Goal: Contribute content

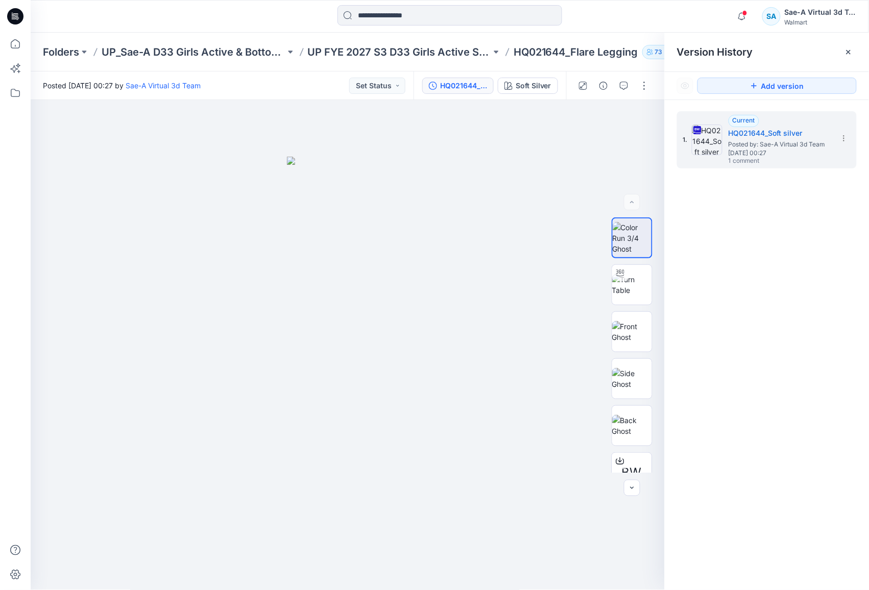
click at [373, 54] on p "UP FYE 2027 S3 D33 Girls Active Sae-A" at bounding box center [400, 52] width 184 height 14
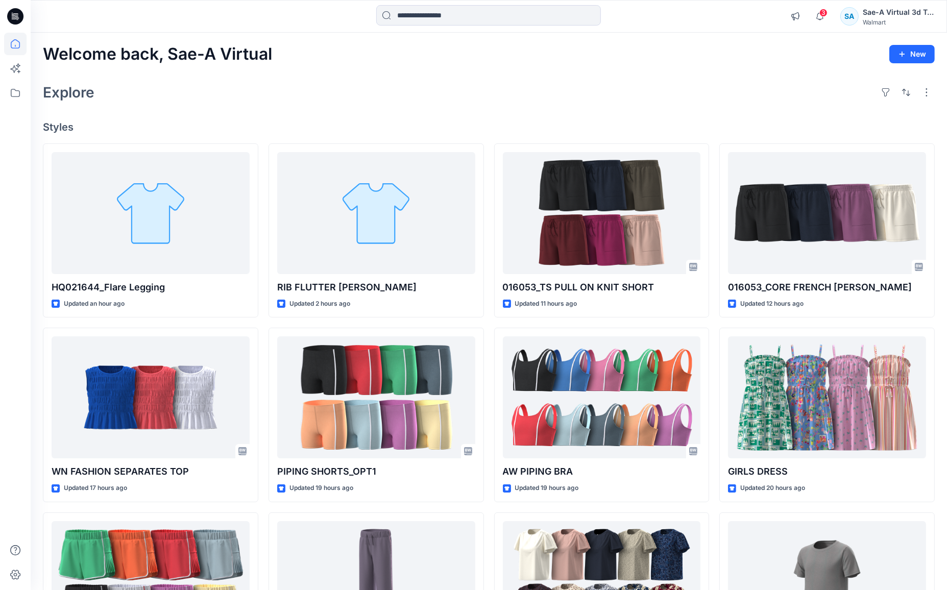
drag, startPoint x: 0, startPoint y: 0, endPoint x: 199, endPoint y: 97, distance: 220.8
click at [199, 97] on div "Explore" at bounding box center [489, 92] width 892 height 25
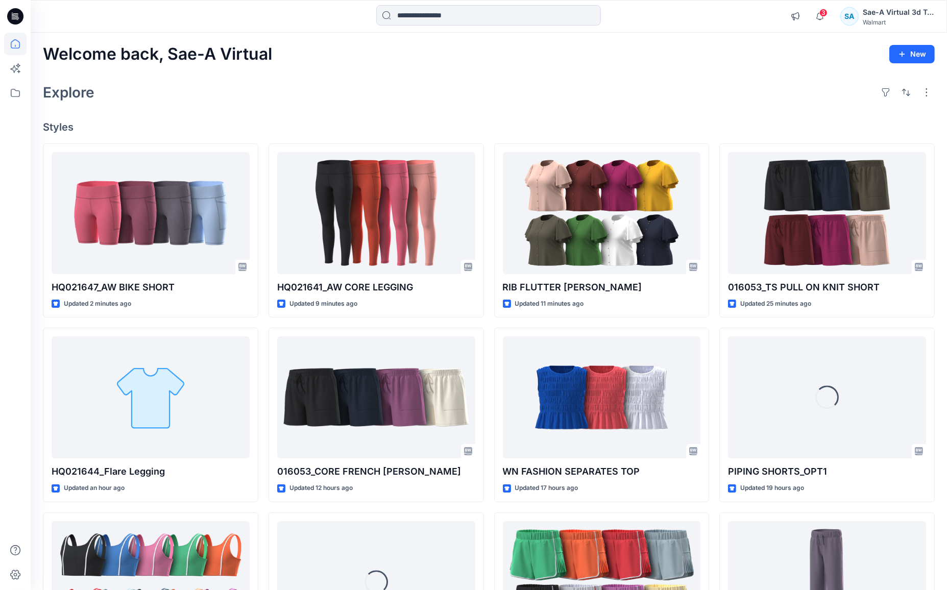
click at [382, 104] on div "Explore" at bounding box center [489, 92] width 892 height 25
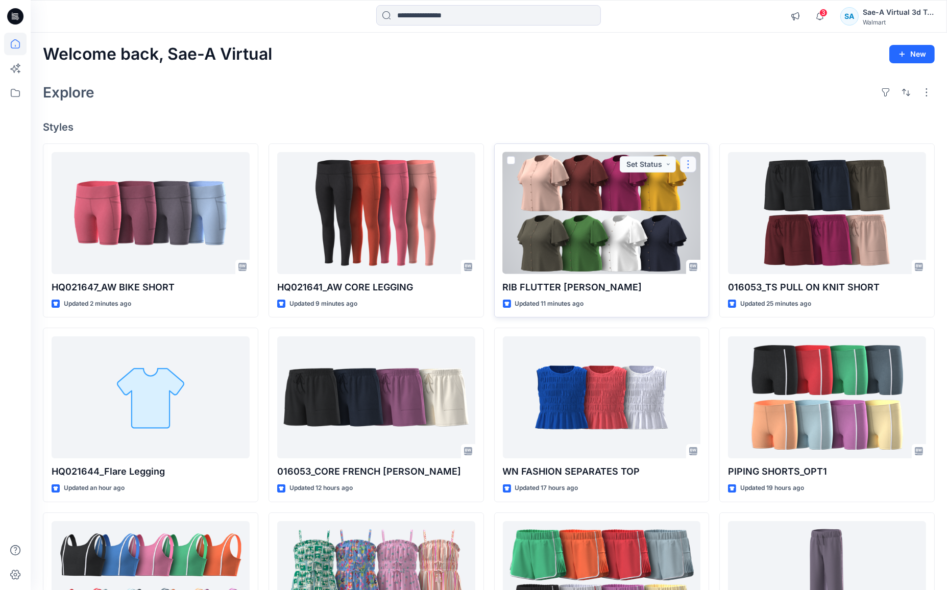
click at [685, 161] on button "button" at bounding box center [688, 164] width 16 height 16
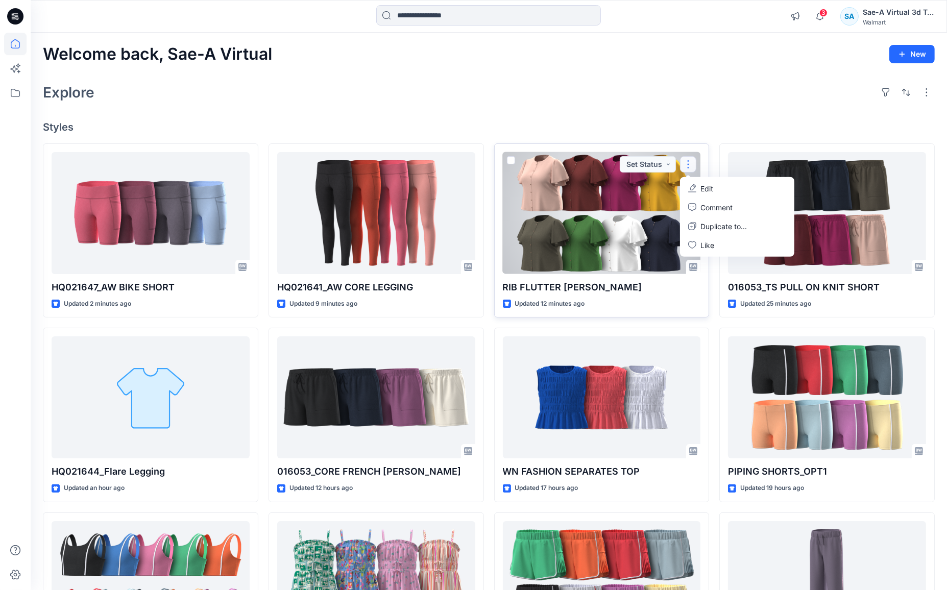
click at [698, 189] on button "Edit" at bounding box center [737, 188] width 110 height 19
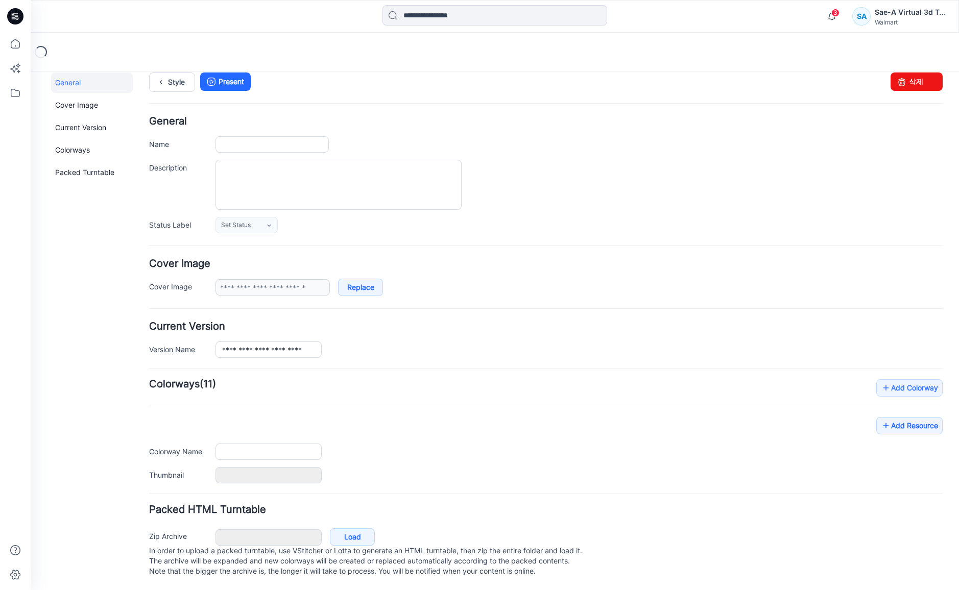
type input "**********"
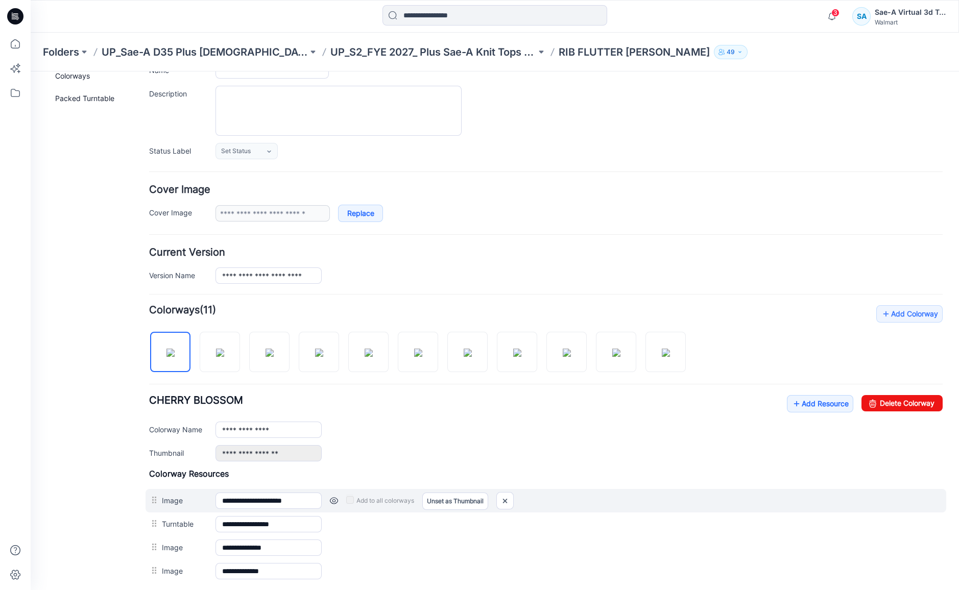
scroll to position [198, 0]
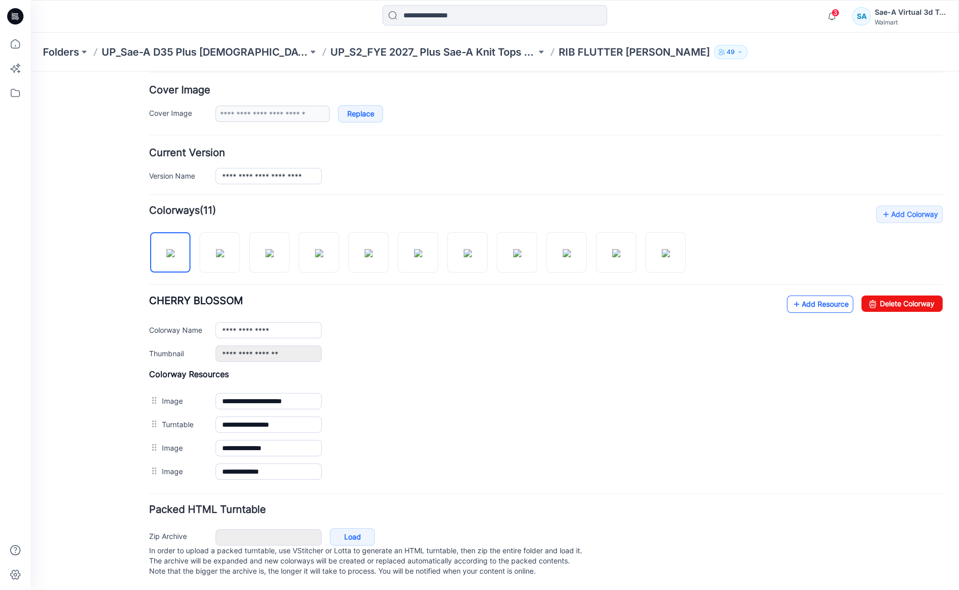
click at [791, 296] on icon at bounding box center [796, 304] width 10 height 16
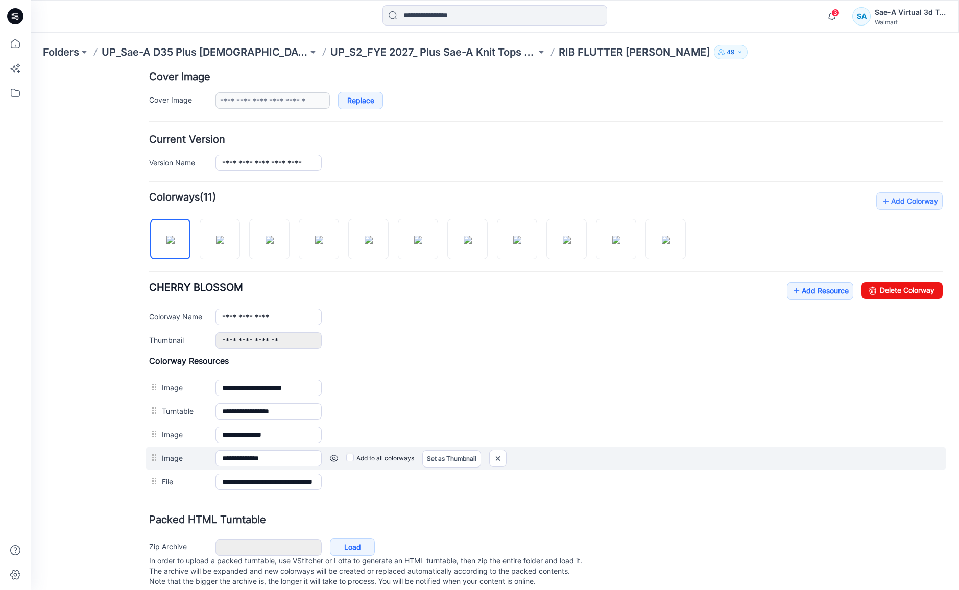
scroll to position [122, 0]
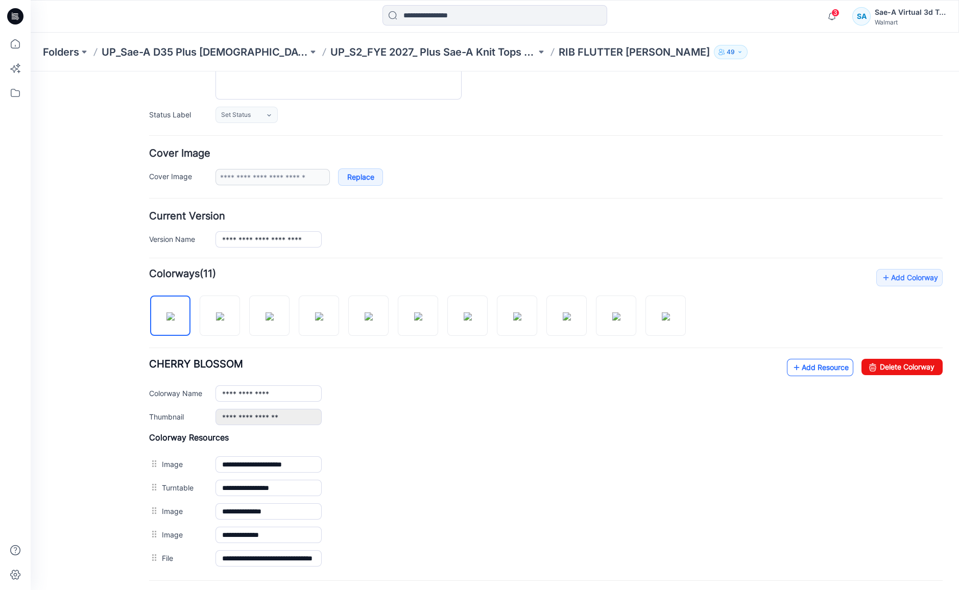
click at [791, 376] on icon at bounding box center [796, 367] width 10 height 16
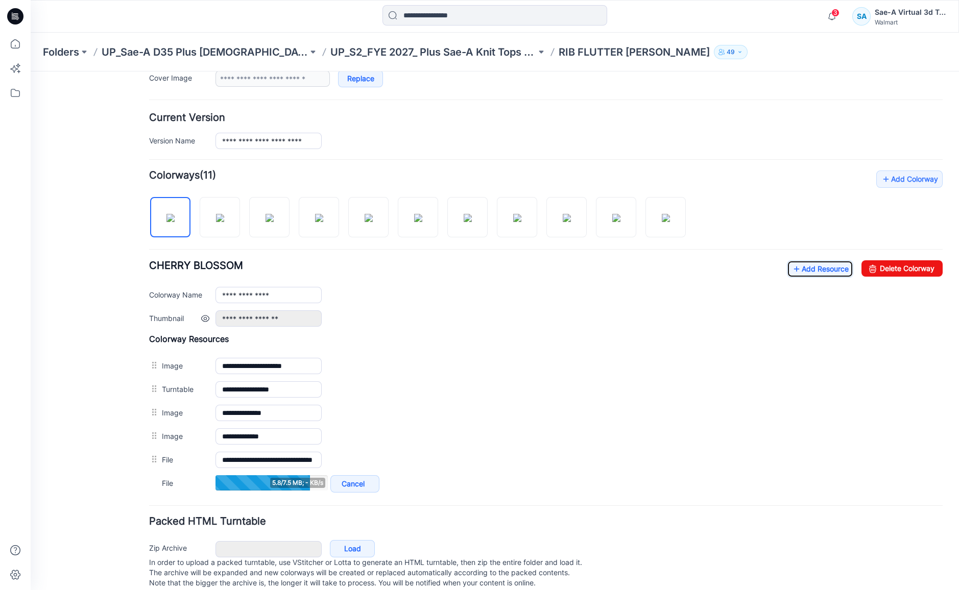
scroll to position [246, 0]
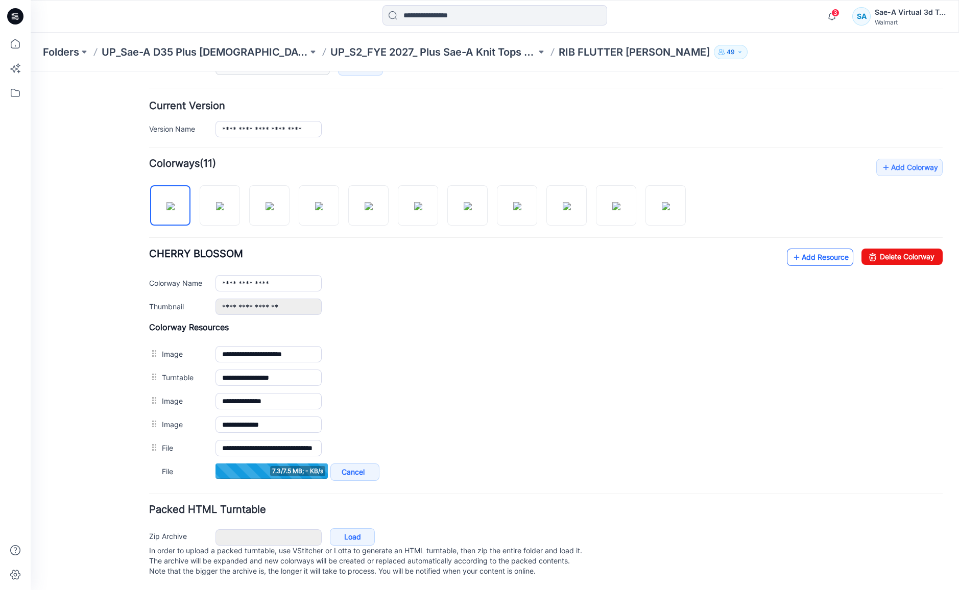
click at [816, 249] on link "Add Resource" at bounding box center [820, 257] width 66 height 17
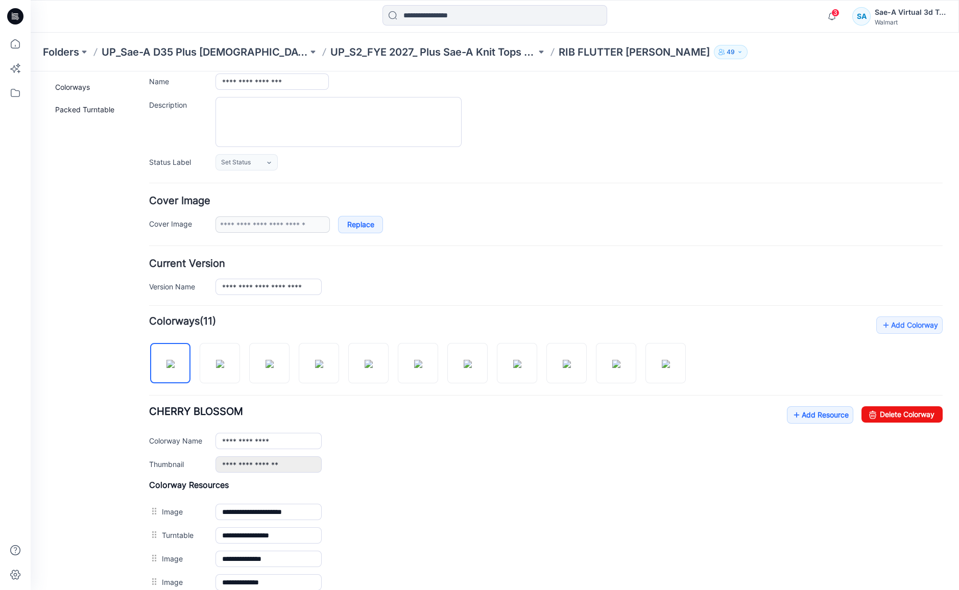
scroll to position [0, 0]
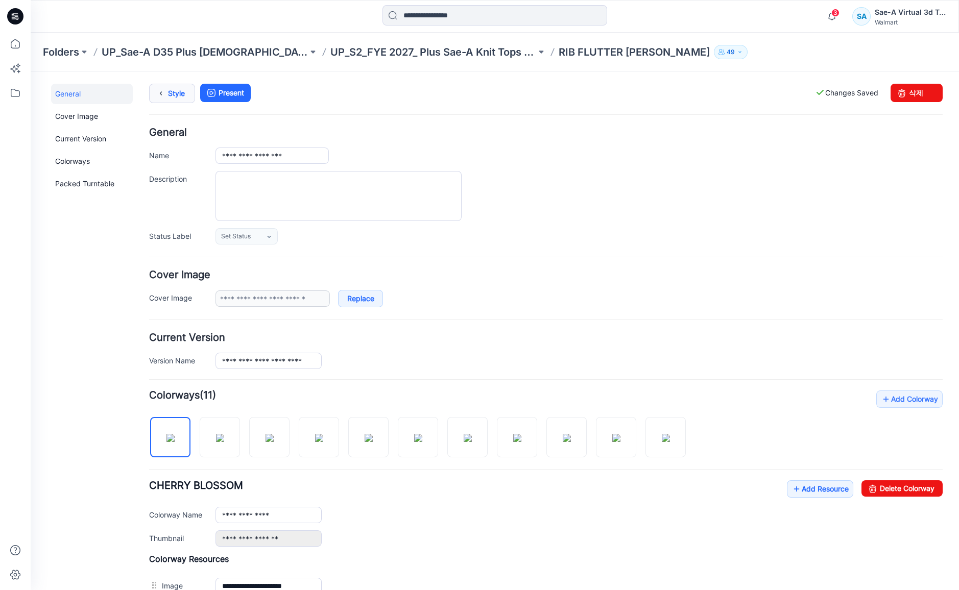
click at [182, 94] on link "Style" at bounding box center [172, 93] width 46 height 19
